Goal: Task Accomplishment & Management: Use online tool/utility

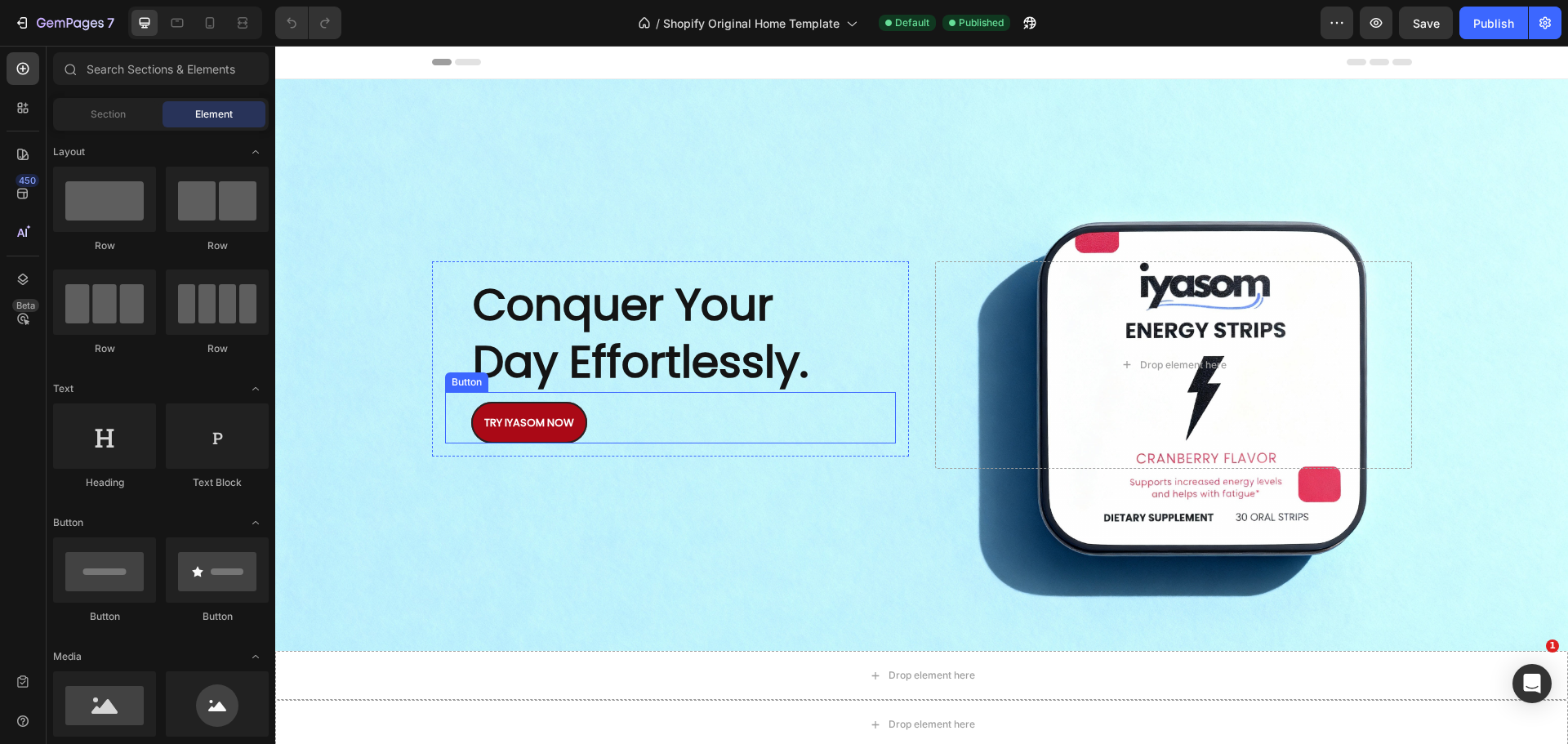
click at [544, 435] on link "TRY IYASOM NOW" at bounding box center [529, 423] width 115 height 42
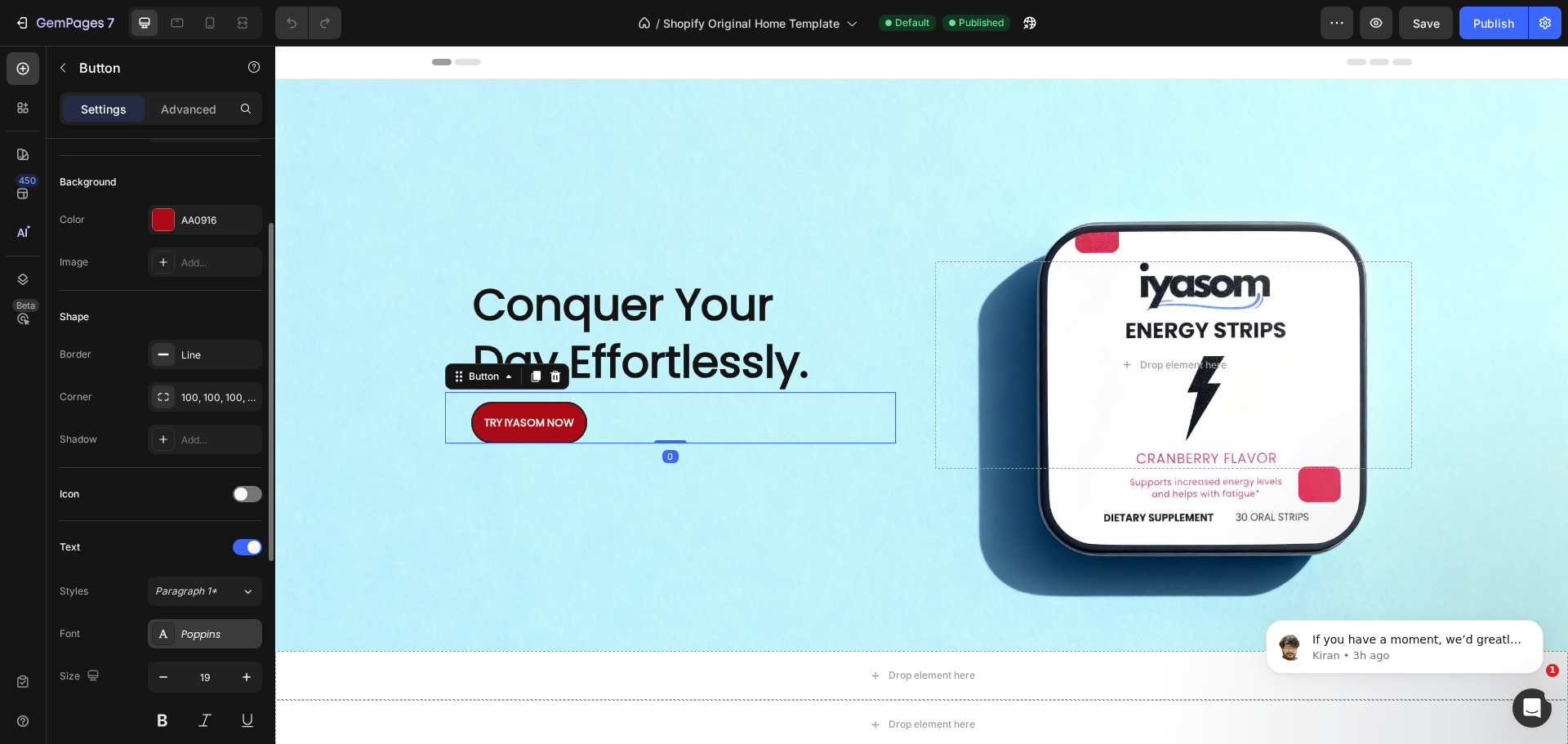
scroll to position [605, 0]
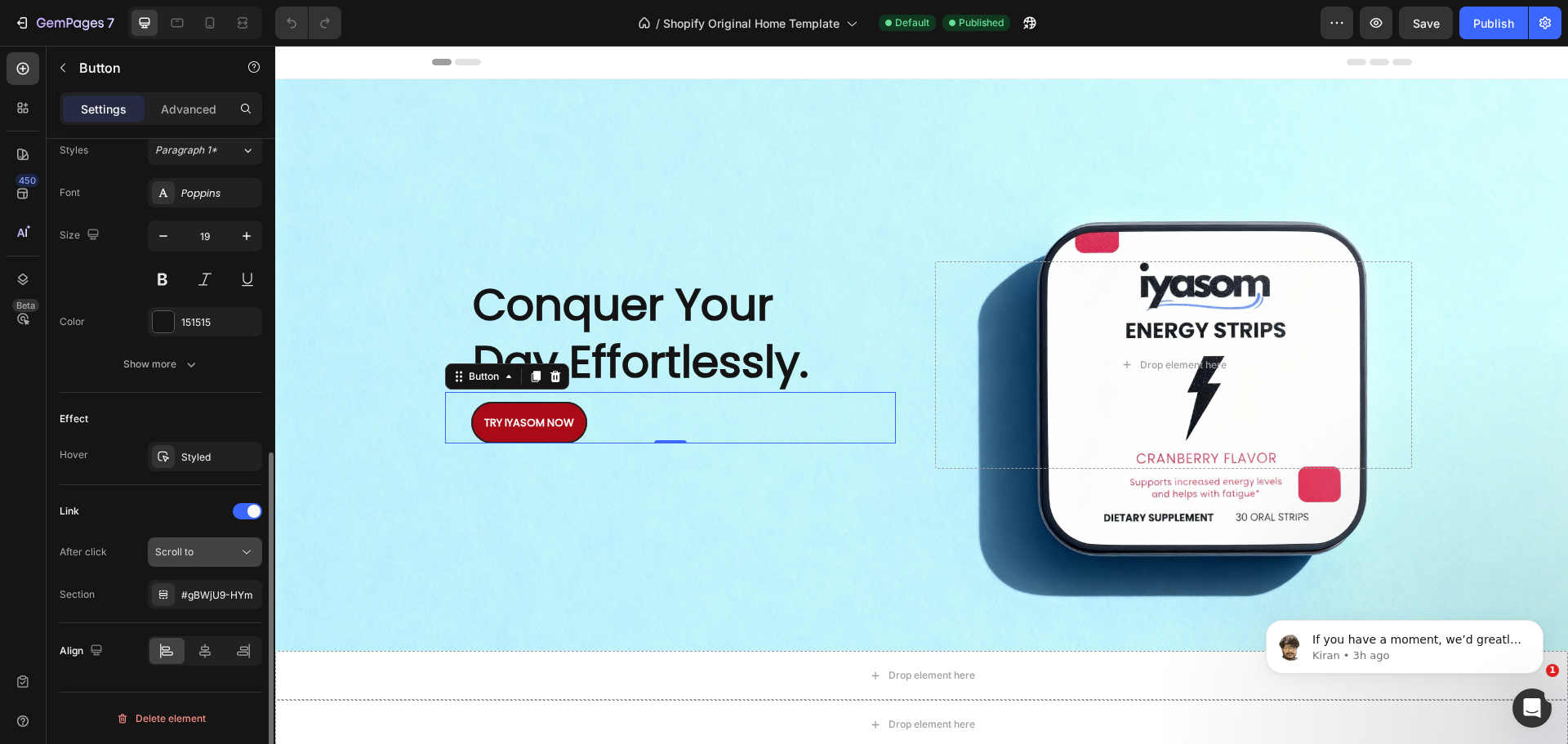
click at [245, 562] on button "Scroll to" at bounding box center [204, 553] width 114 height 30
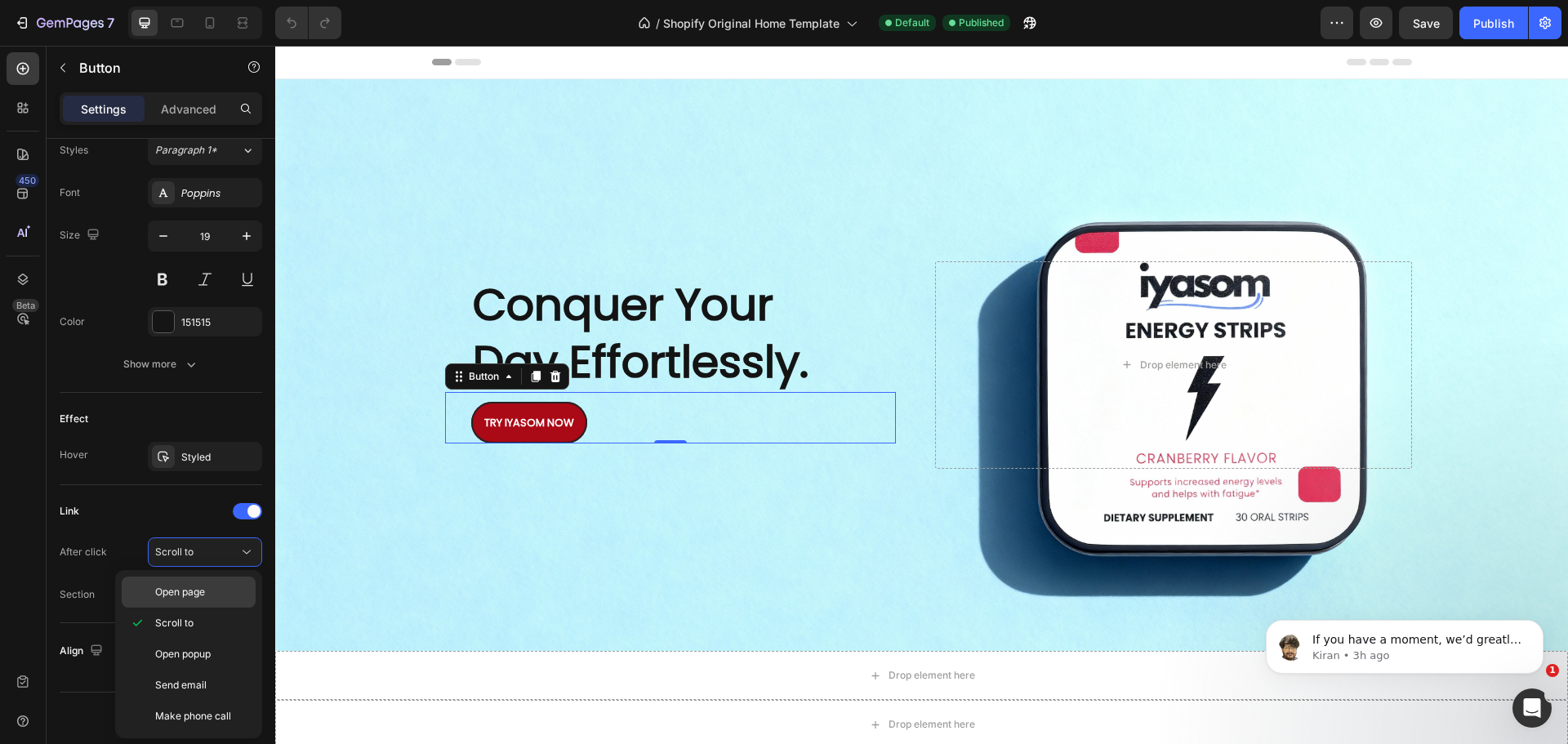
click at [215, 594] on p "Open page" at bounding box center [202, 592] width 94 height 15
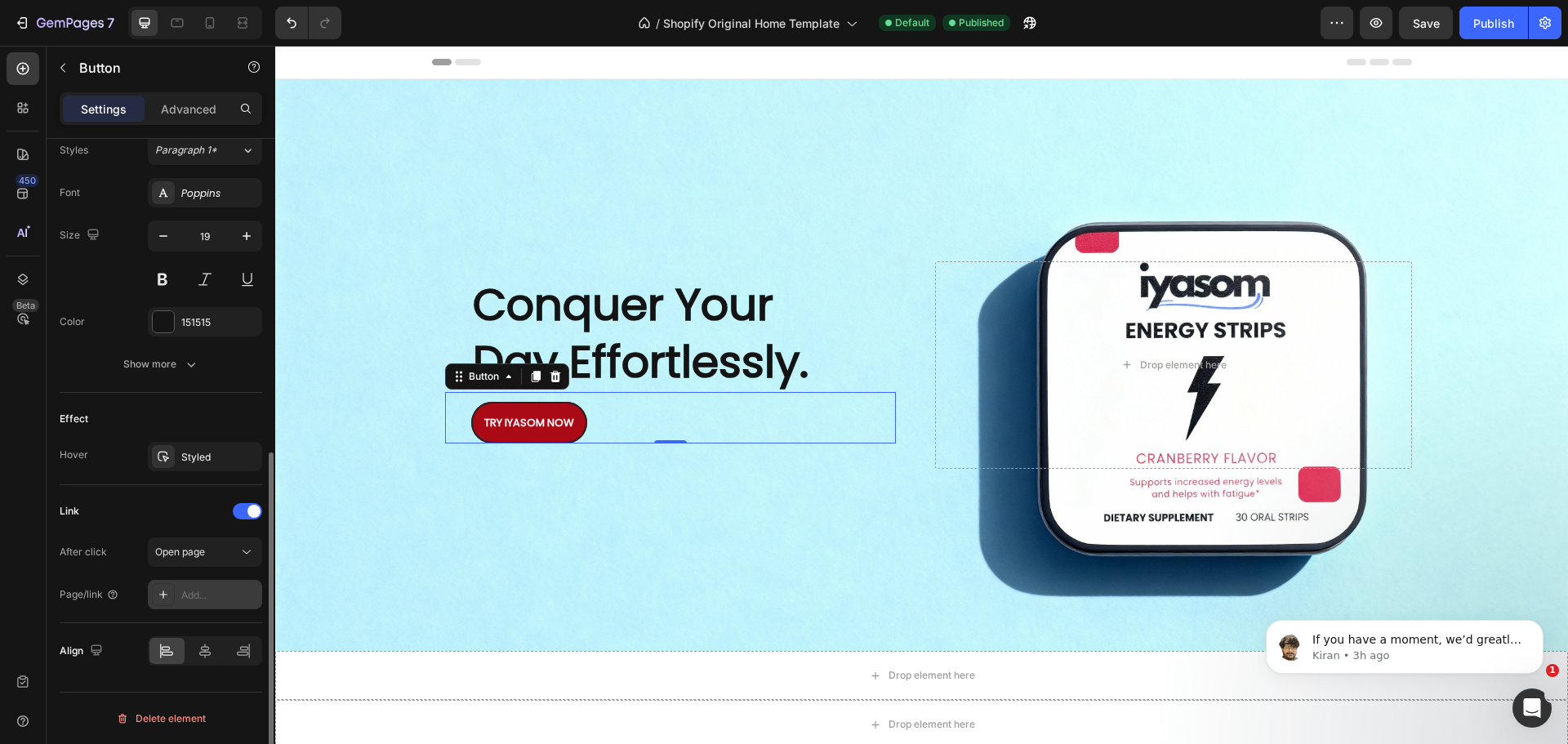
click at [220, 604] on div "Add..." at bounding box center [204, 595] width 114 height 30
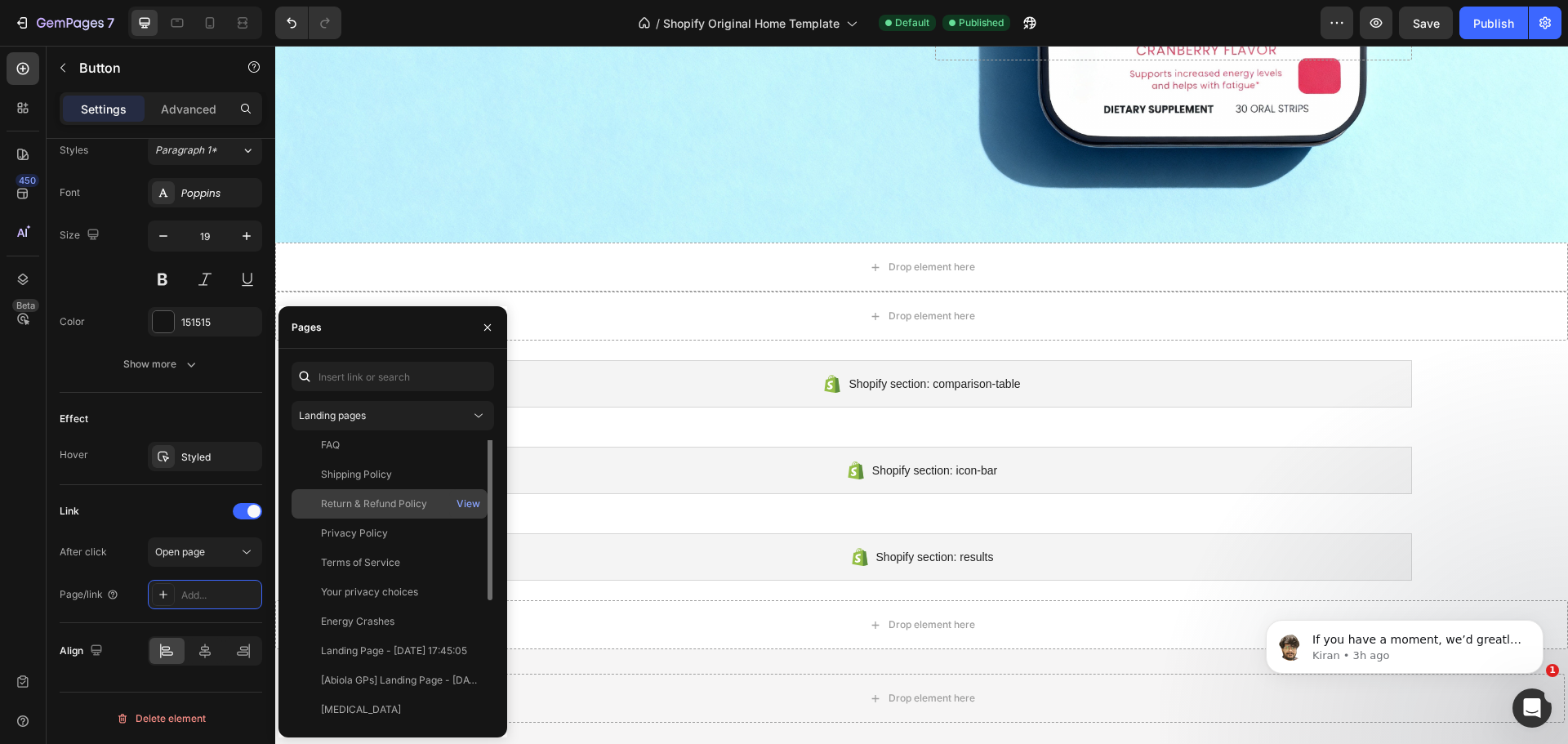
scroll to position [0, 0]
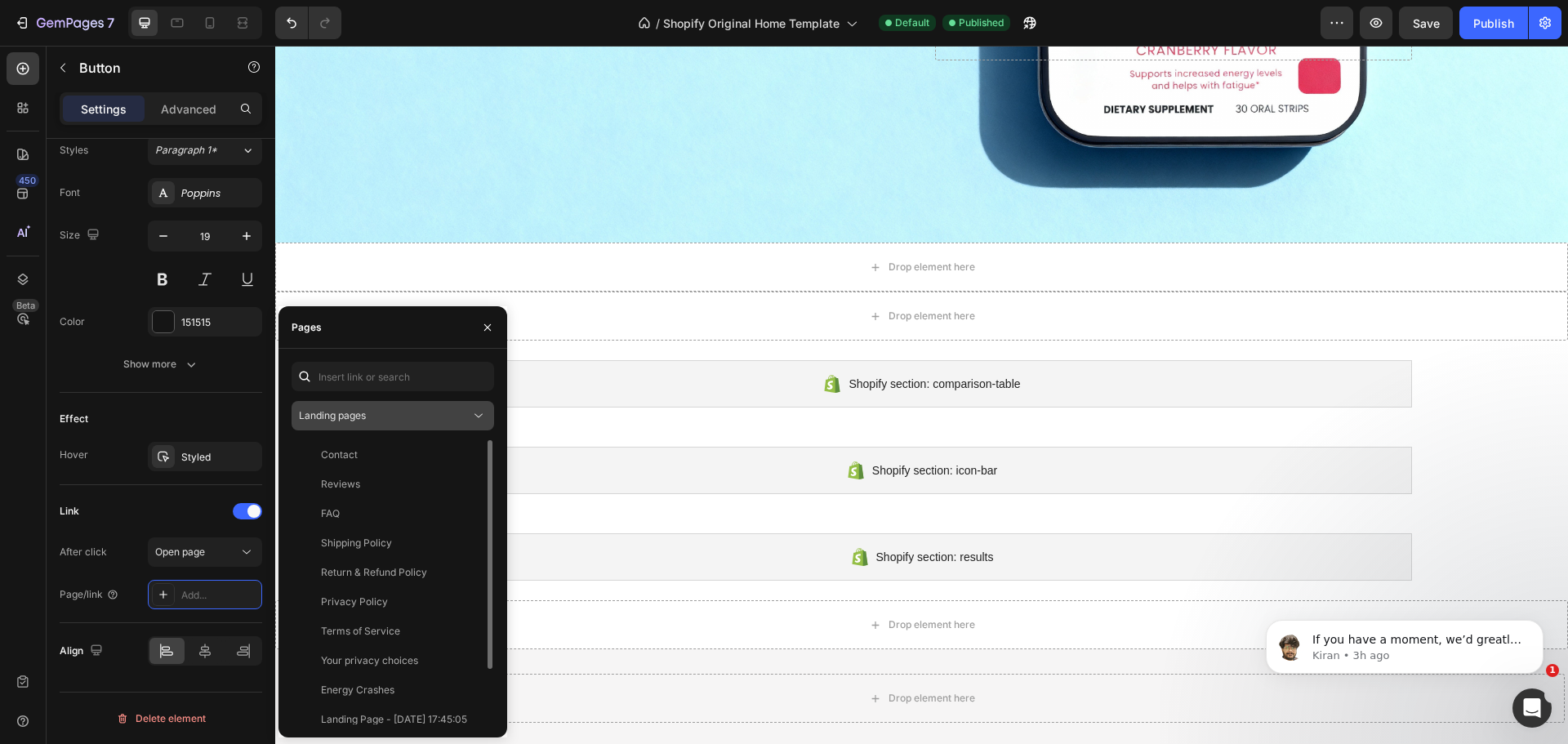
click at [479, 404] on button "Landing pages" at bounding box center [392, 416] width 202 height 30
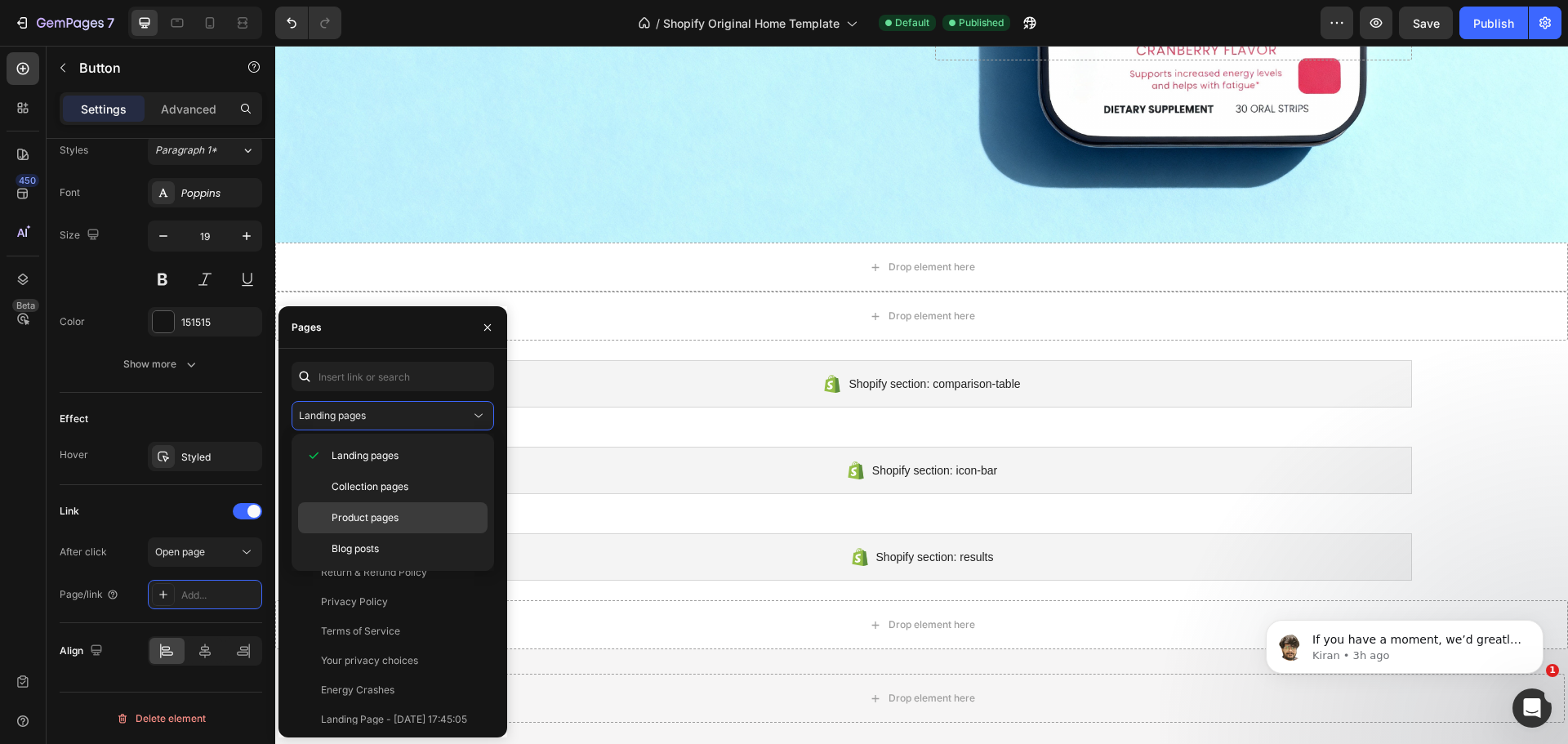
click at [393, 509] on div "Product pages" at bounding box center [392, 518] width 189 height 31
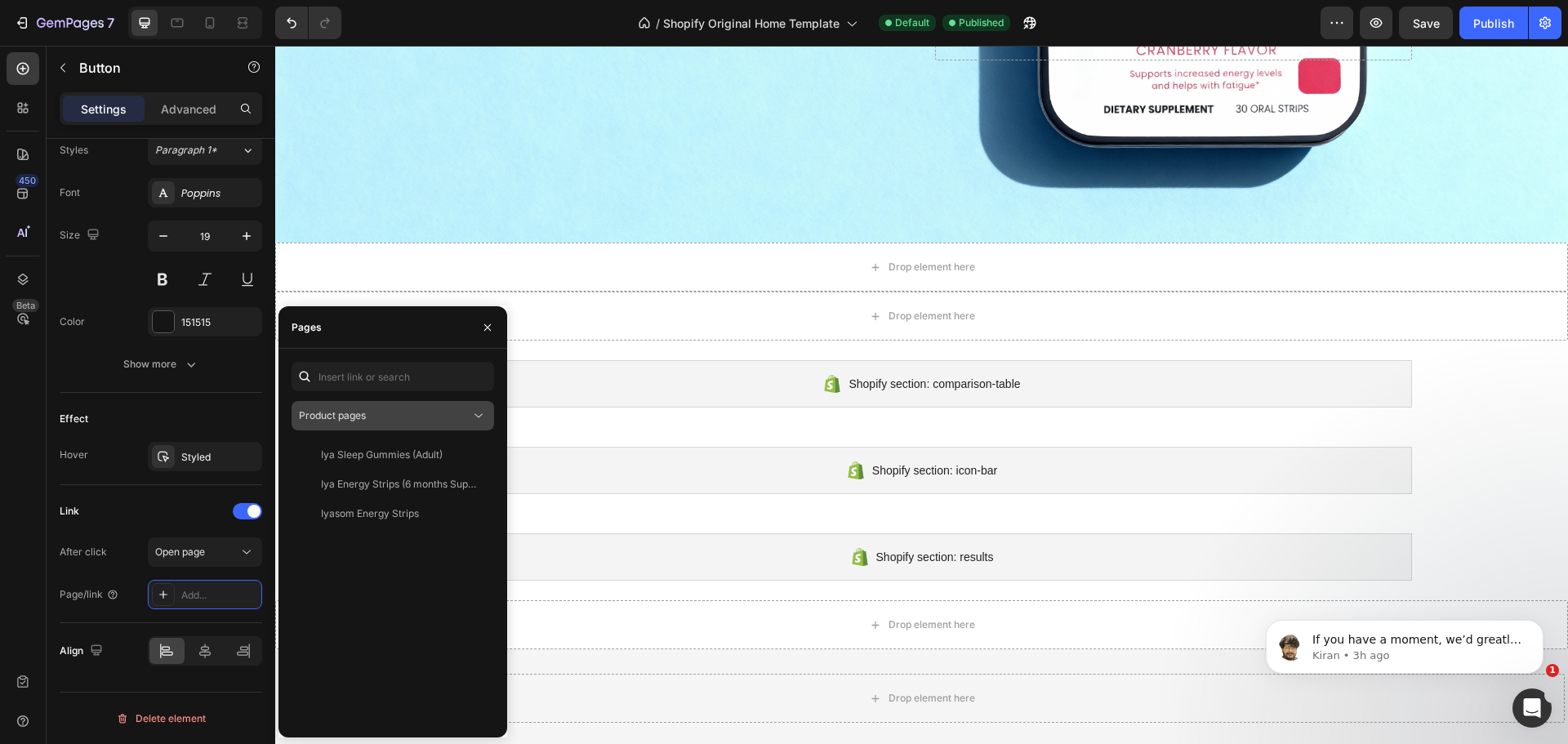
click at [459, 425] on button "Product pages" at bounding box center [392, 416] width 202 height 30
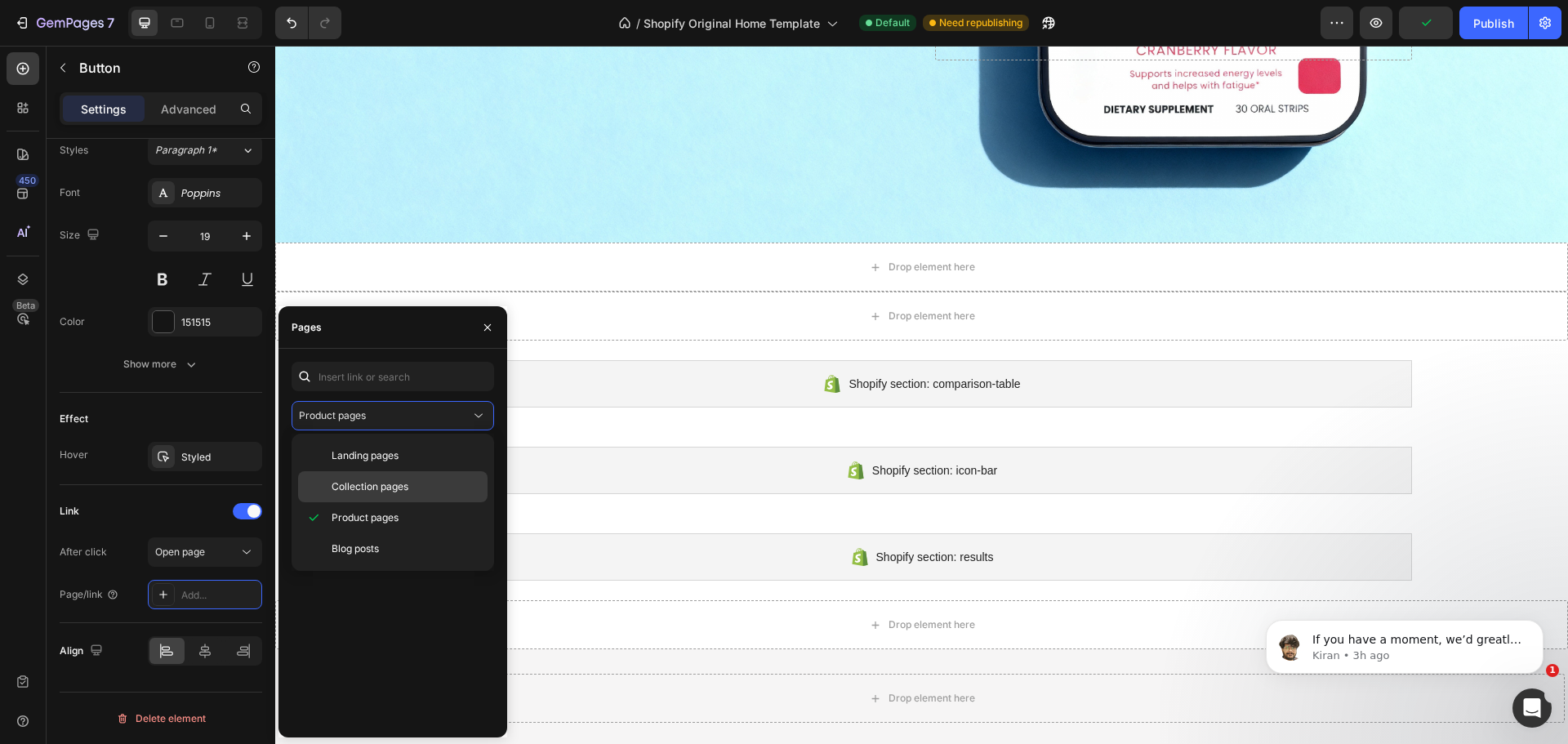
click at [410, 477] on div "Collection pages" at bounding box center [392, 486] width 189 height 31
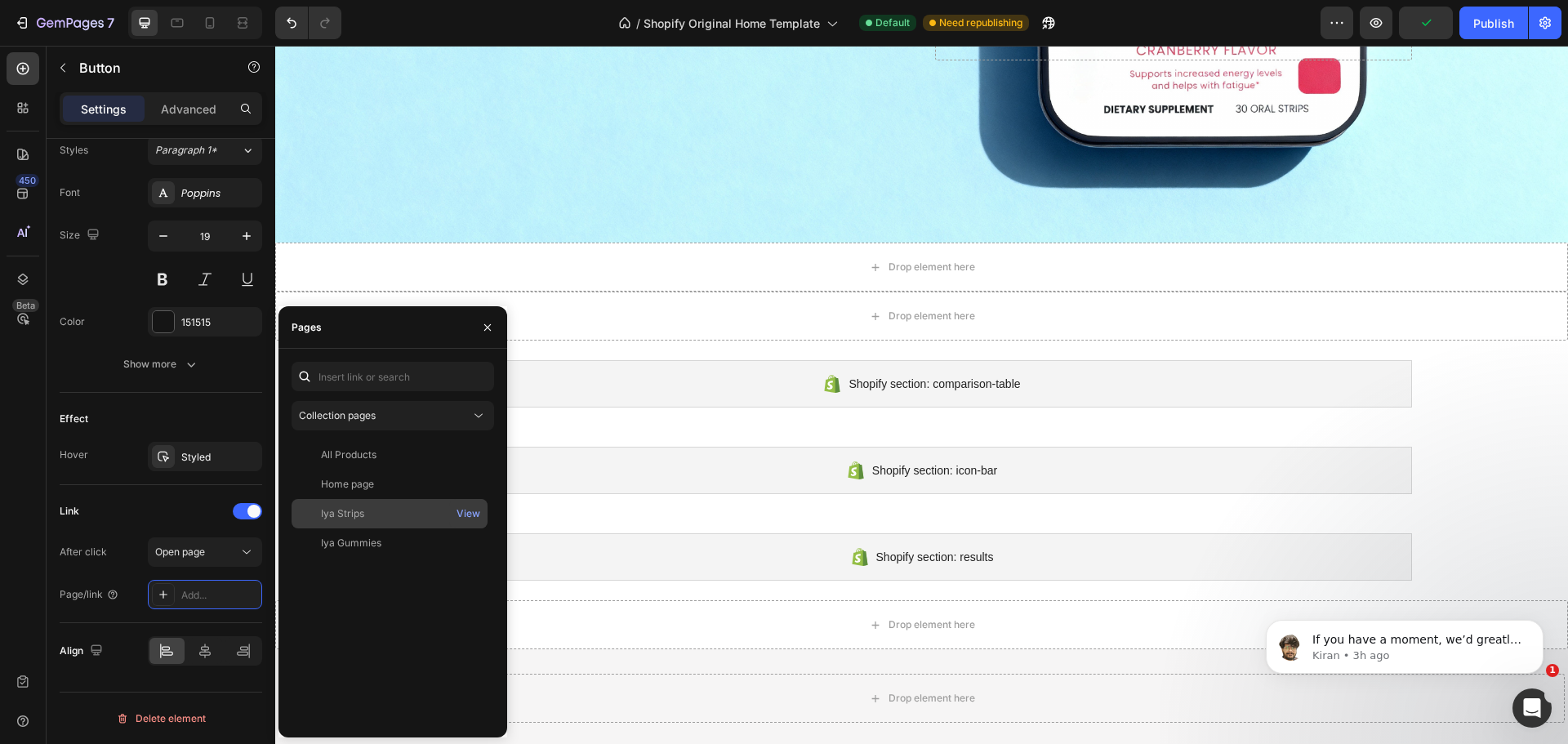
click at [385, 511] on div "Iya Strips" at bounding box center [389, 514] width 183 height 15
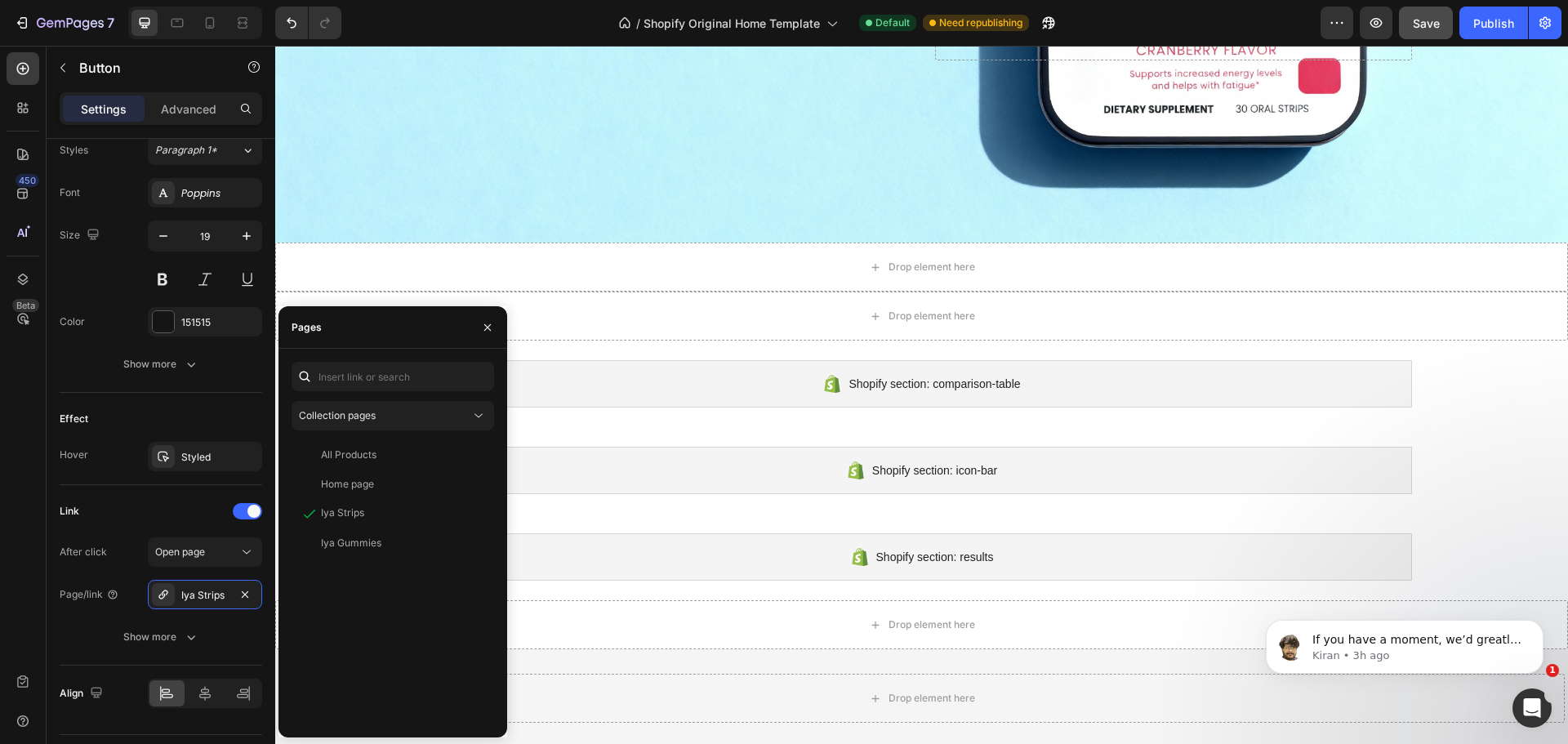
click at [1435, 32] on button "Save" at bounding box center [1426, 23] width 54 height 33
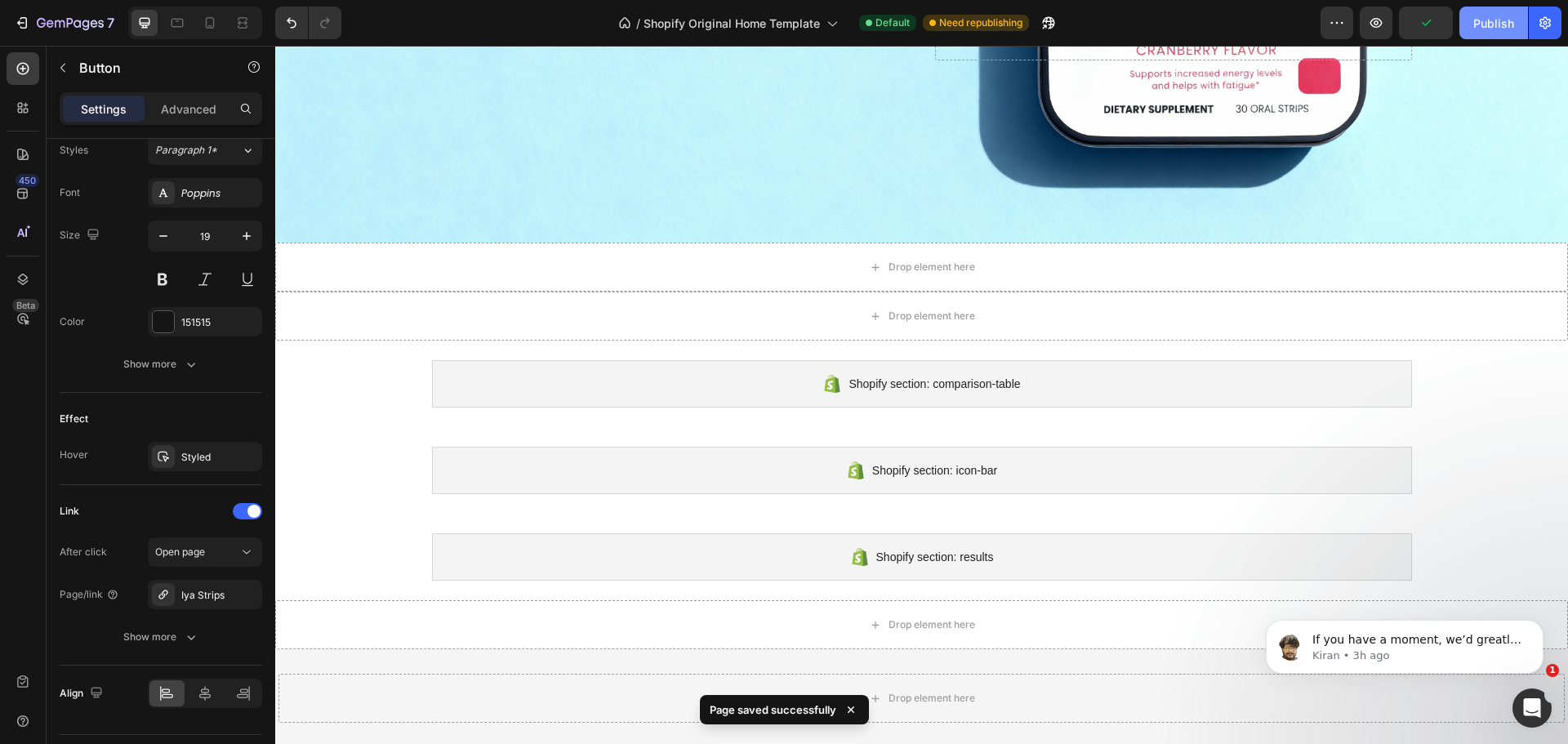
click at [1481, 27] on div "Publish" at bounding box center [1493, 23] width 41 height 17
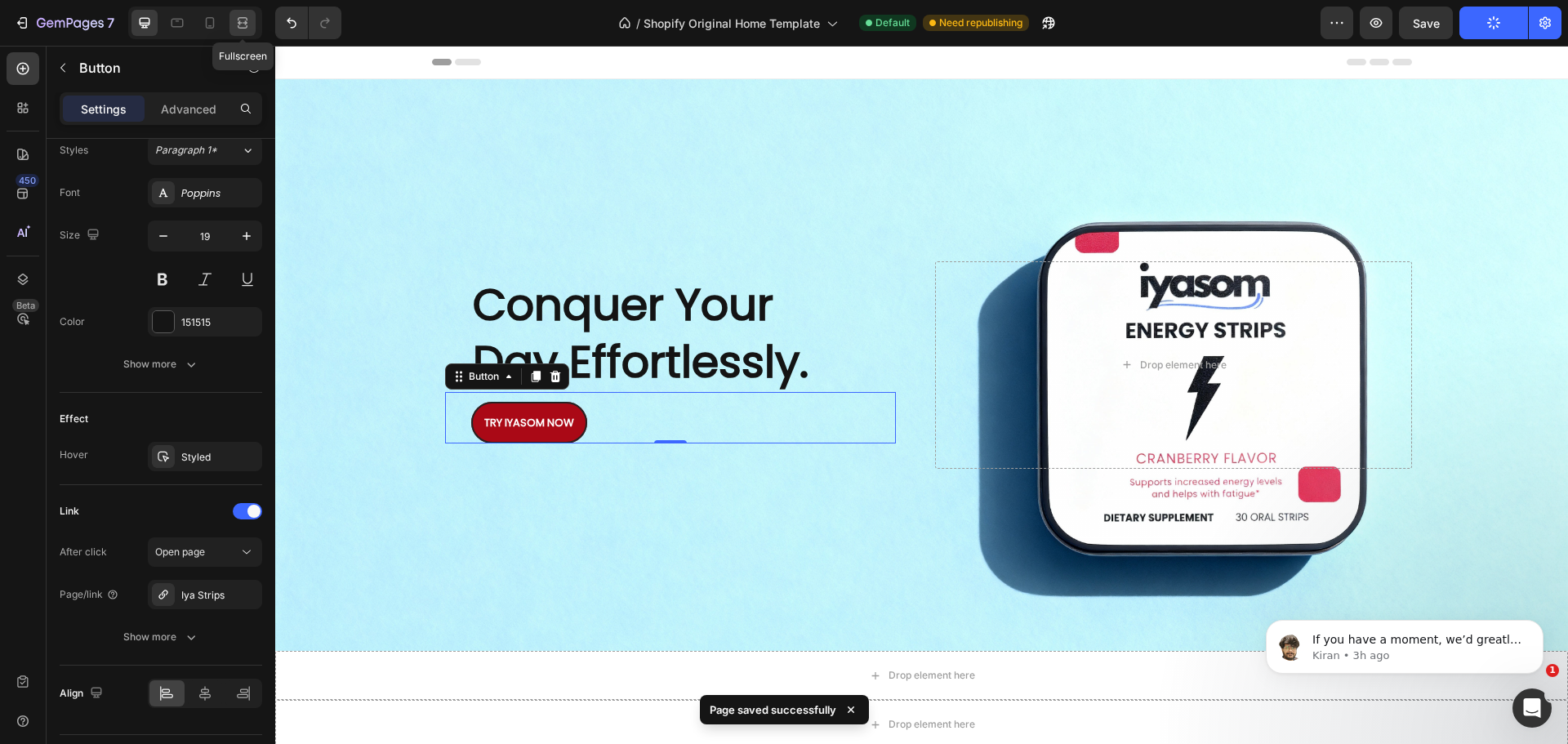
click at [241, 22] on icon at bounding box center [242, 23] width 16 height 16
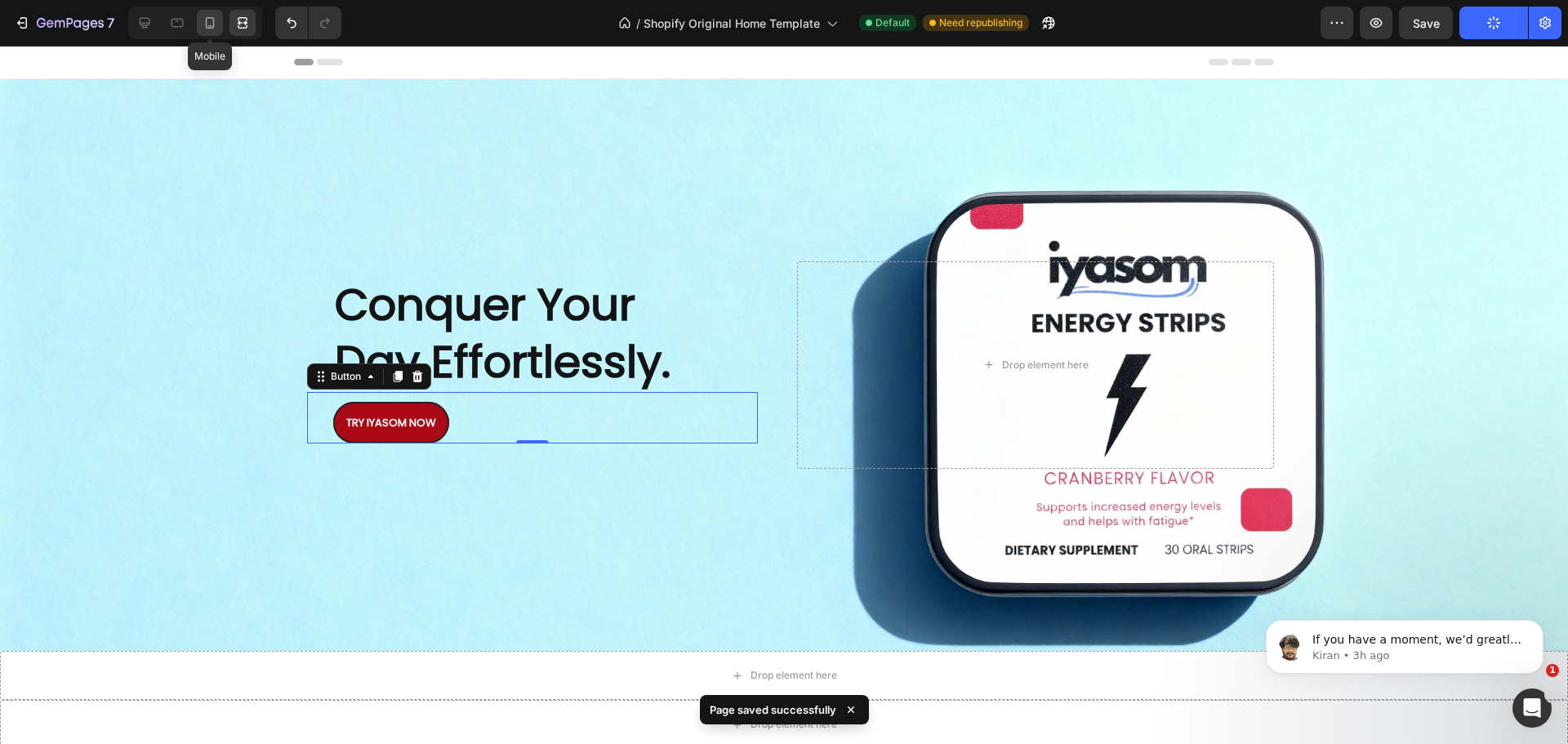
click at [210, 25] on icon at bounding box center [210, 23] width 16 height 16
type input "10"
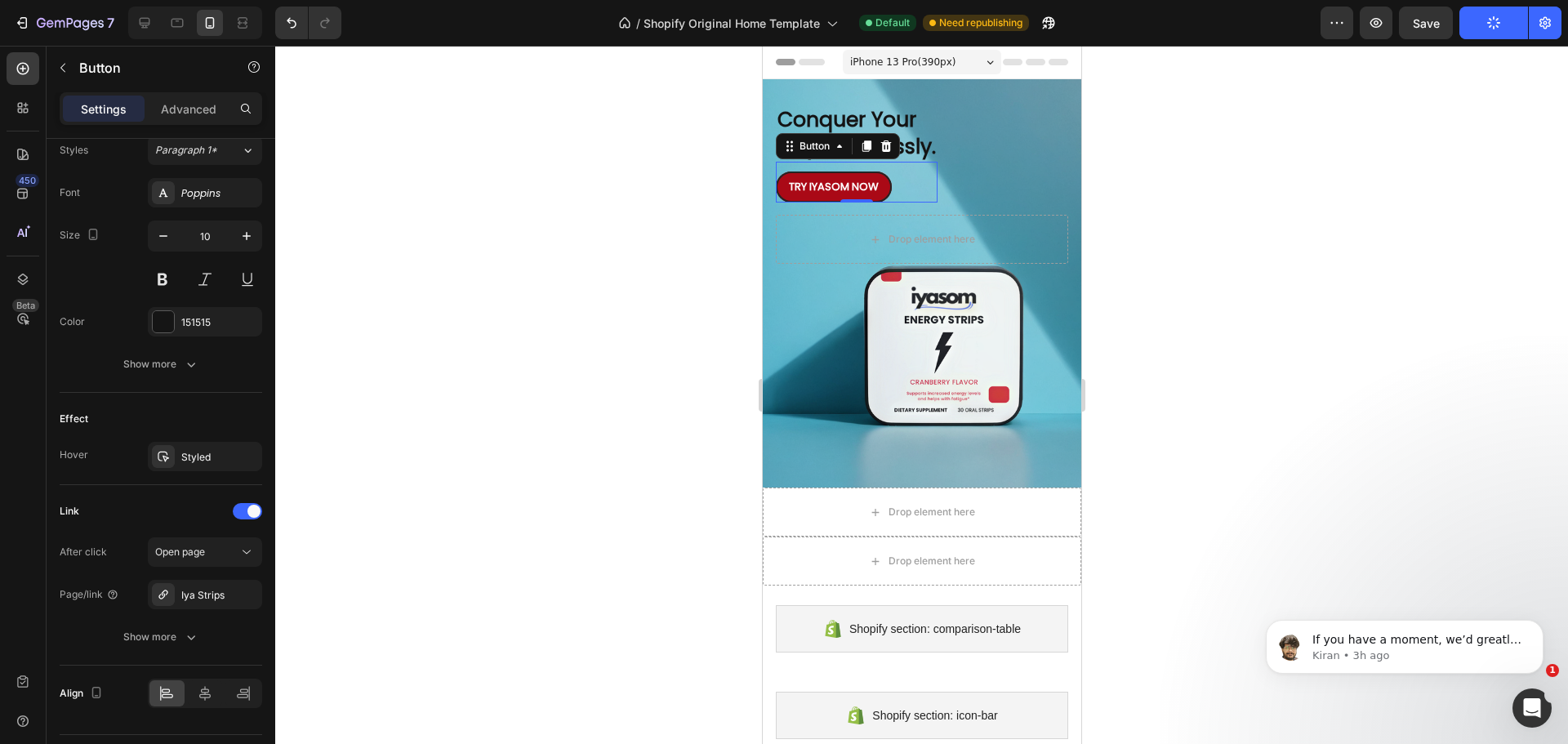
click at [880, 180] on link "TRY IYASOM NOW" at bounding box center [833, 186] width 115 height 31
click at [805, 234] on div "Drop element here" at bounding box center [922, 239] width 293 height 49
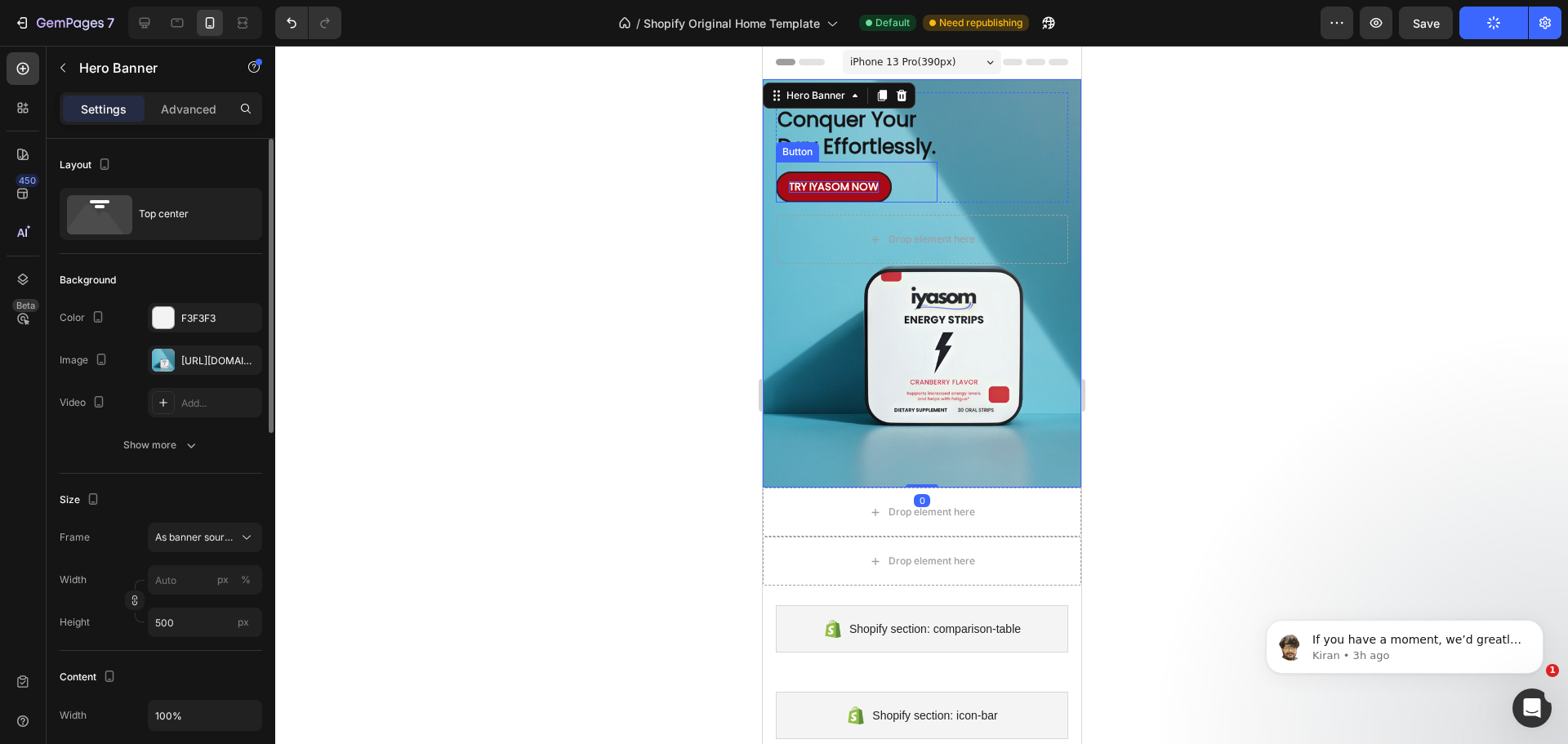
click at [820, 191] on strong "TRY IYASOM NOW" at bounding box center [833, 187] width 90 height 16
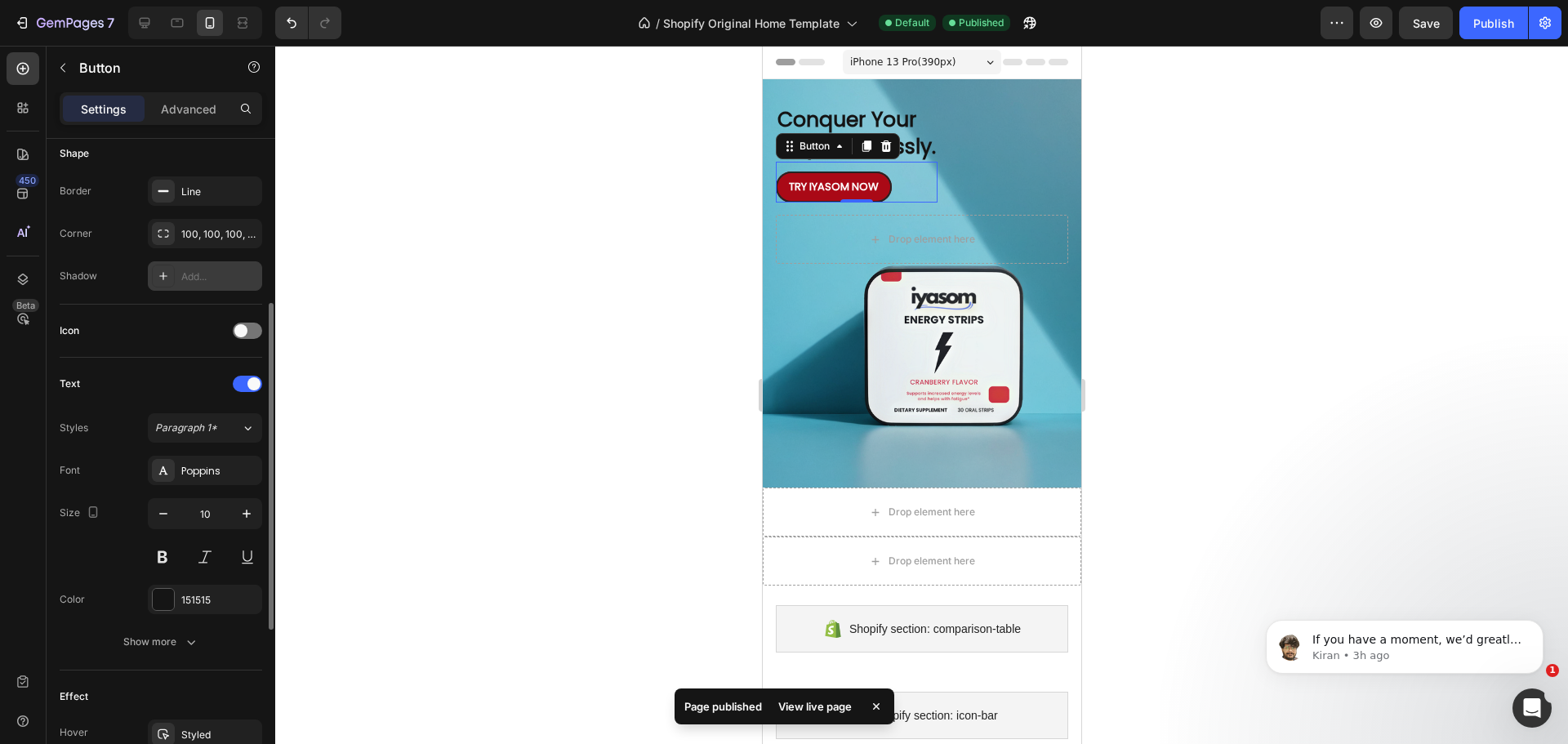
scroll to position [647, 0]
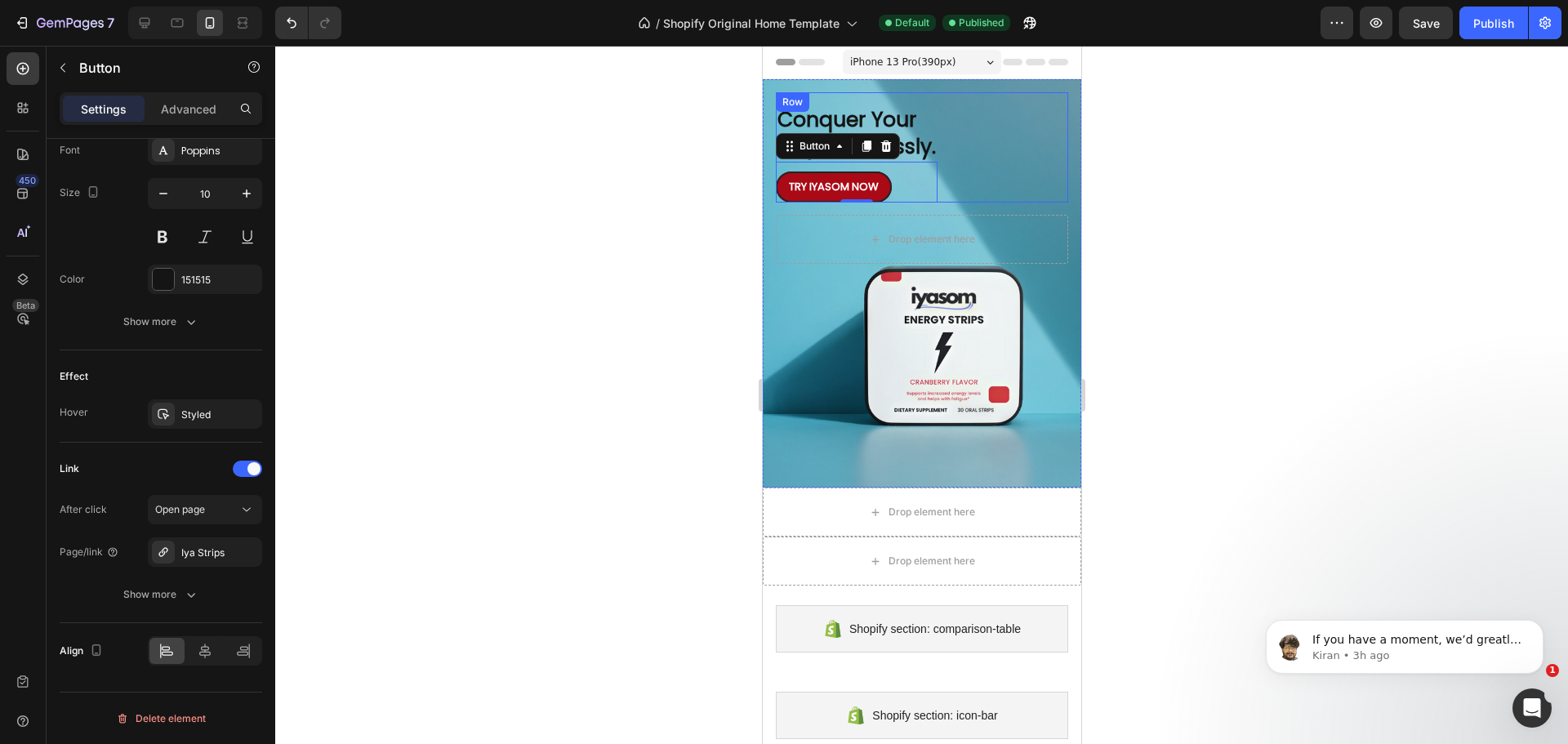
click at [1045, 151] on div "Conquer Your Day Effortlessly. Heading TRY IYASOM NOW Button 0 Row" at bounding box center [922, 147] width 293 height 111
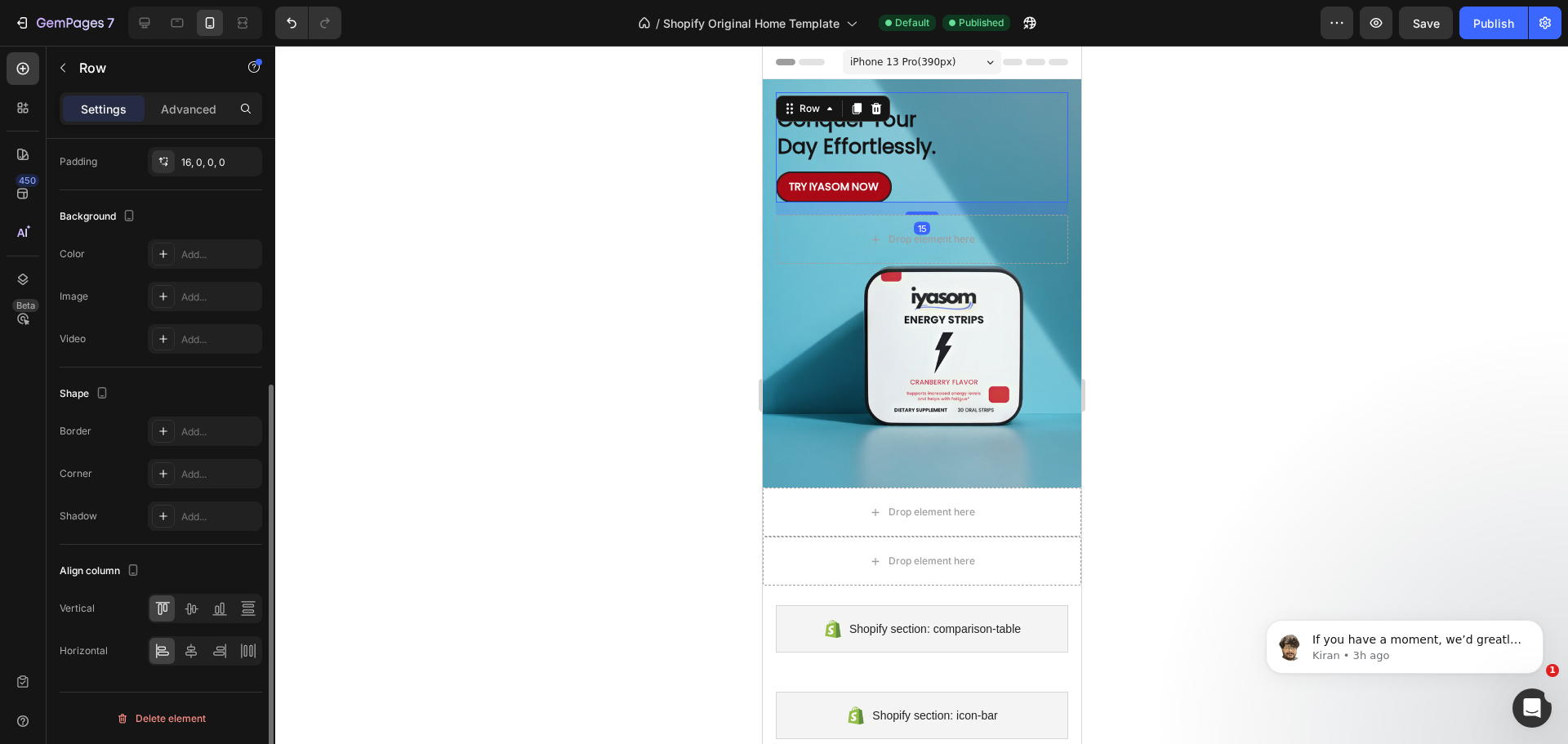
scroll to position [0, 0]
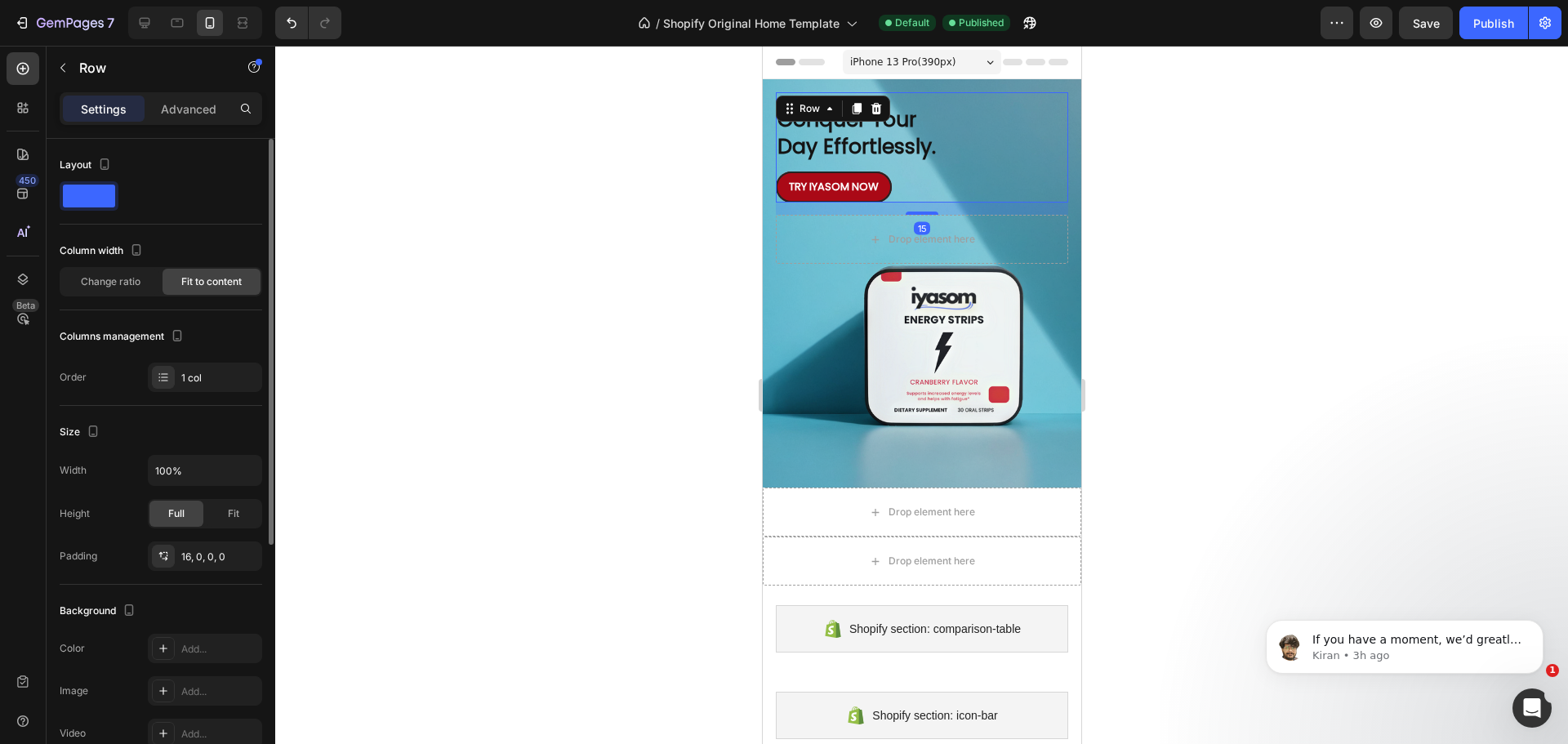
click at [1303, 228] on div at bounding box center [921, 394] width 1293 height 698
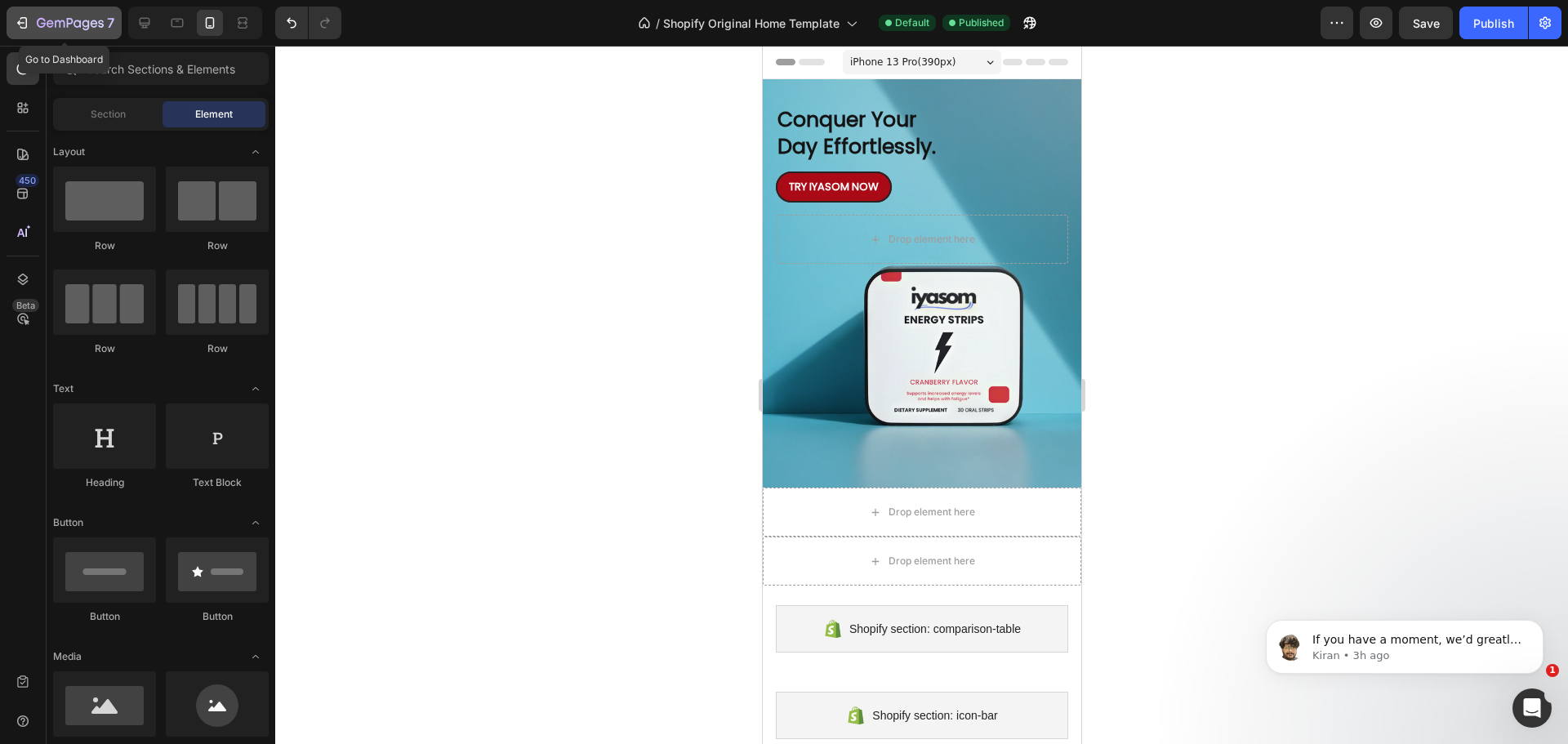
click at [92, 26] on icon "button" at bounding box center [94, 23] width 7 height 7
